Goal: Task Accomplishment & Management: Complete application form

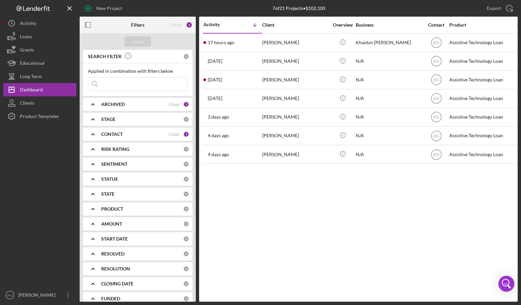
click at [16, 189] on div at bounding box center [39, 205] width 73 height 165
click at [56, 162] on div at bounding box center [39, 205] width 73 height 165
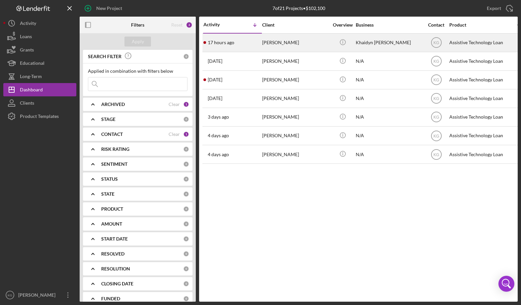
click at [277, 42] on div "[PERSON_NAME]" at bounding box center [295, 43] width 66 height 18
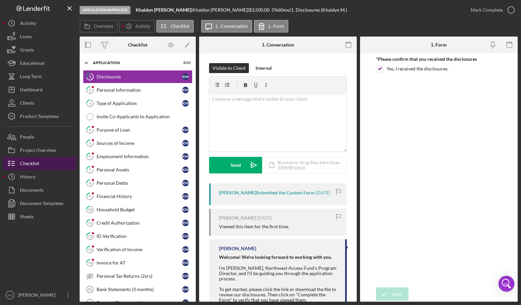
click at [42, 162] on button "Checklist" at bounding box center [39, 163] width 73 height 13
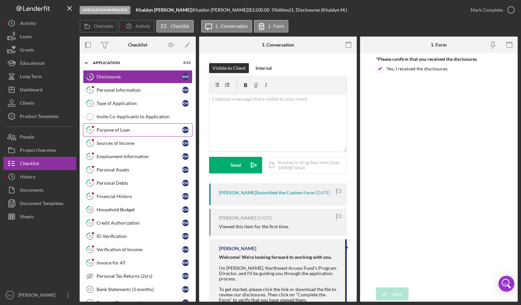
click at [123, 129] on div "Purpose of Loan" at bounding box center [140, 129] width 86 height 5
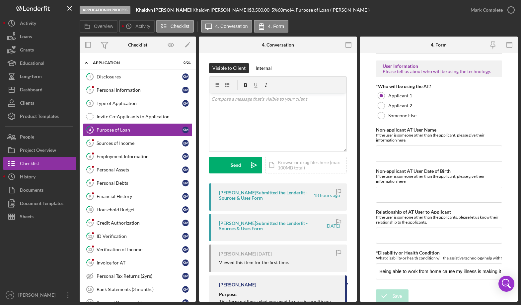
scroll to position [540, 0]
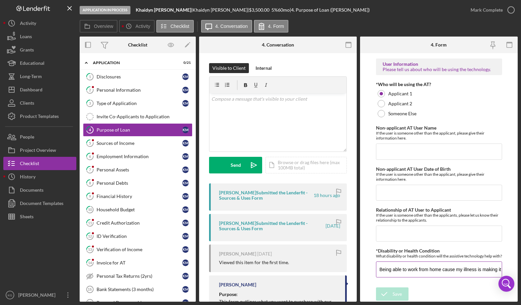
click at [460, 270] on input "Being able to work from home cause my illness is making it hard to work away fr…" at bounding box center [439, 269] width 126 height 16
click at [504, 204] on form "Purchase Information What Assistive Technology (AT) item(s) do you want to purc…" at bounding box center [439, 177] width 158 height 248
click at [341, 24] on div "Overview Icon/History Activity Checklist Icon/Message 4. Conversation 4. Form" at bounding box center [299, 26] width 438 height 13
click at [29, 162] on div "Checklist" at bounding box center [29, 164] width 19 height 15
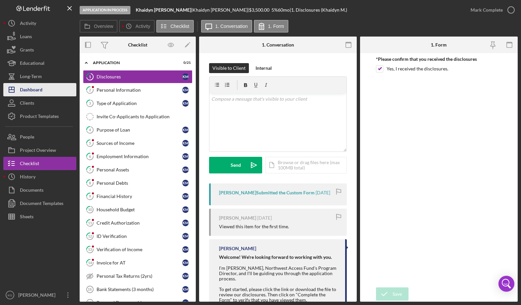
click at [25, 91] on div "Dashboard" at bounding box center [31, 90] width 23 height 15
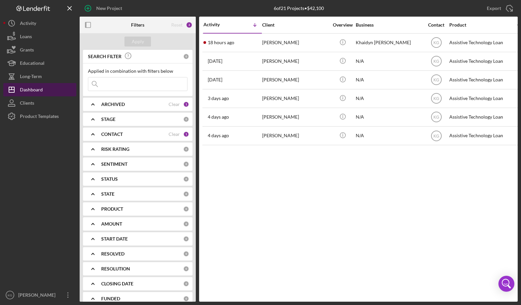
click at [42, 90] on div "Dashboard" at bounding box center [31, 90] width 23 height 15
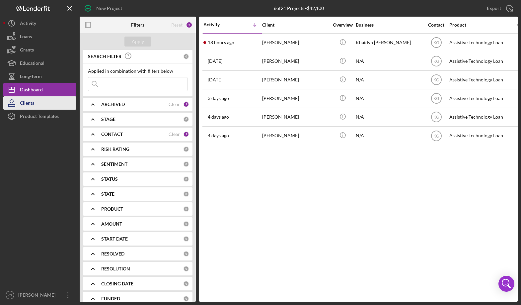
click at [28, 102] on div "Clients" at bounding box center [27, 103] width 14 height 15
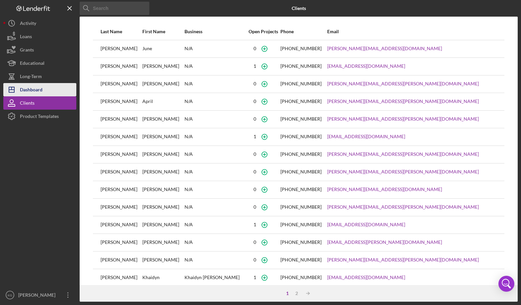
click at [35, 89] on div "Dashboard" at bounding box center [31, 90] width 23 height 15
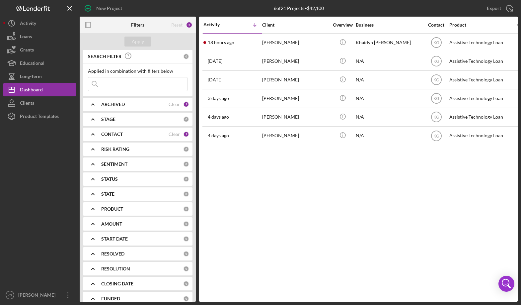
click at [36, 254] on div at bounding box center [39, 205] width 73 height 165
click at [49, 210] on div at bounding box center [39, 205] width 73 height 165
click at [27, 88] on div "Dashboard" at bounding box center [31, 90] width 23 height 15
click at [39, 89] on div "Dashboard" at bounding box center [31, 90] width 23 height 15
click at [51, 176] on div at bounding box center [39, 205] width 73 height 165
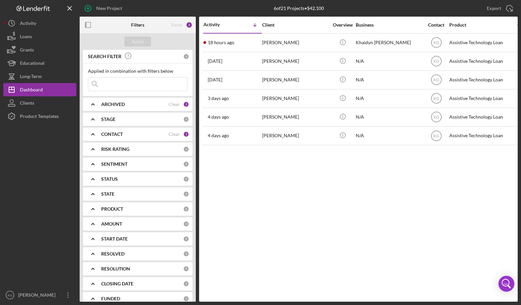
click at [128, 134] on div "CONTACT" at bounding box center [134, 133] width 67 height 5
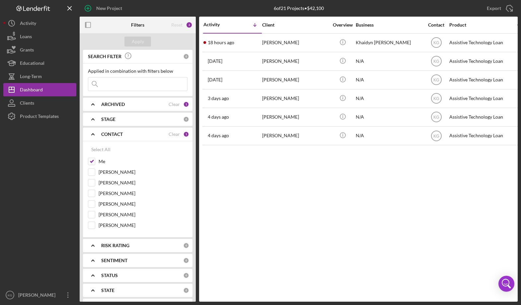
click at [184, 134] on div "1" at bounding box center [186, 134] width 6 height 6
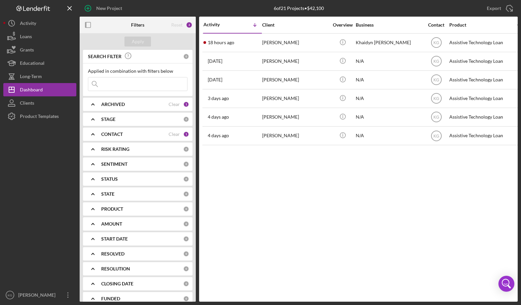
click at [184, 134] on div "1" at bounding box center [186, 134] width 6 height 6
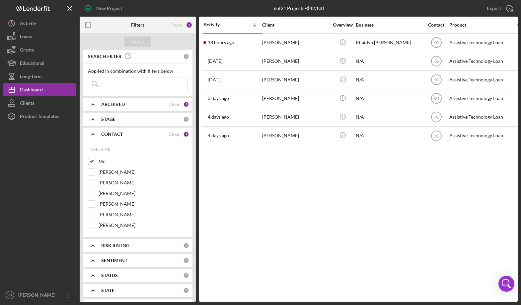
click at [91, 160] on input "Me" at bounding box center [91, 161] width 7 height 7
checkbox input "false"
click at [132, 41] on div "Apply" at bounding box center [138, 42] width 12 height 10
click at [61, 237] on div at bounding box center [39, 205] width 73 height 165
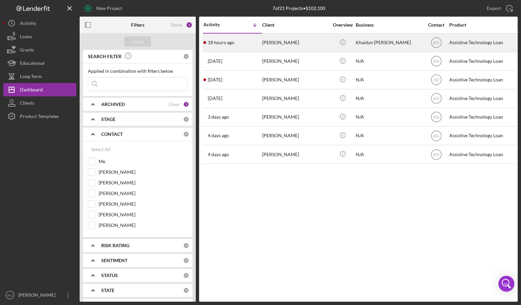
click at [231, 41] on time "18 hours ago" at bounding box center [221, 42] width 27 height 5
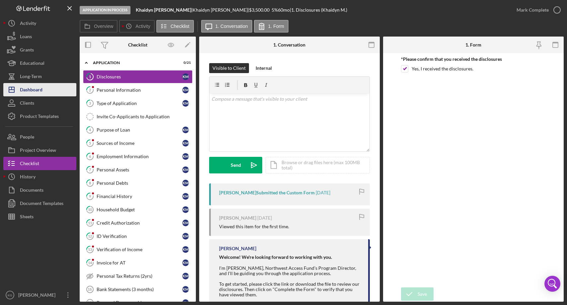
click at [30, 89] on div "Dashboard" at bounding box center [31, 90] width 23 height 15
